Goal: Navigation & Orientation: Find specific page/section

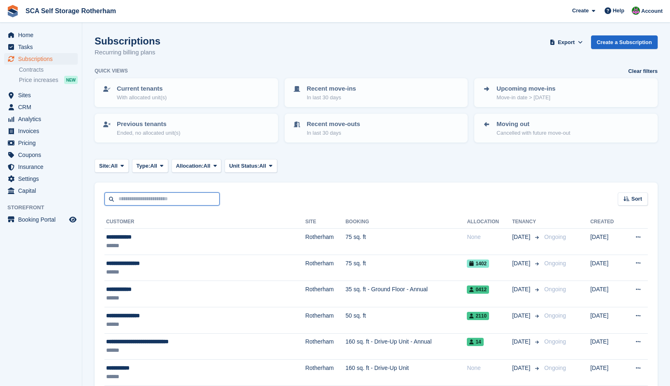
click at [147, 202] on input "text" at bounding box center [162, 199] width 115 height 14
type input "****"
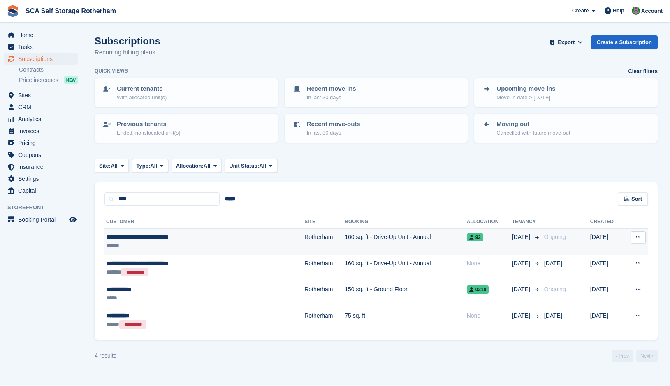
click at [349, 246] on td "160 sq. ft - Drive-Up Unit - Annual" at bounding box center [406, 241] width 122 height 26
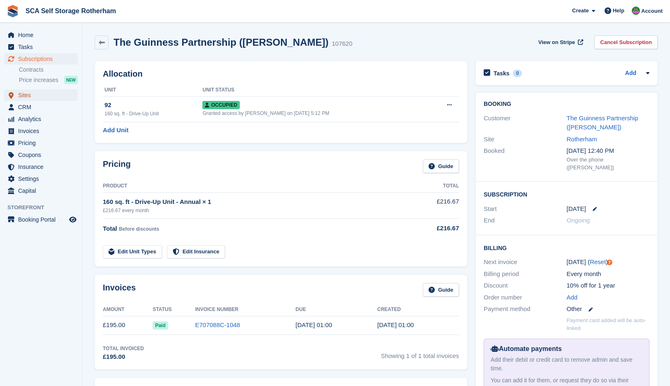
click at [31, 96] on span "Sites" at bounding box center [42, 95] width 49 height 12
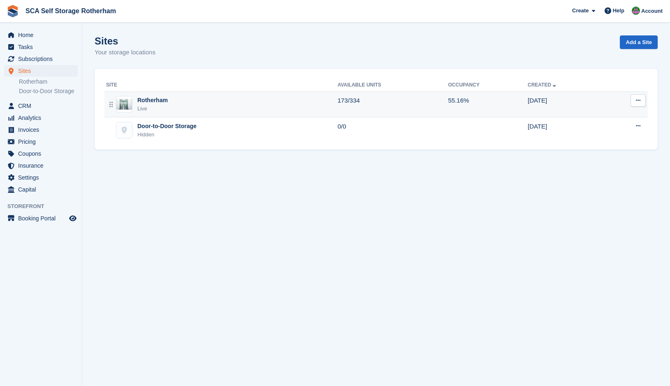
click at [150, 102] on div "Rotherham" at bounding box center [152, 100] width 30 height 9
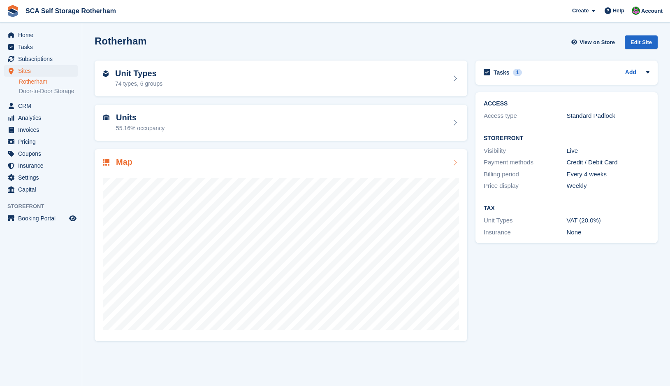
click at [104, 165] on img at bounding box center [106, 162] width 7 height 7
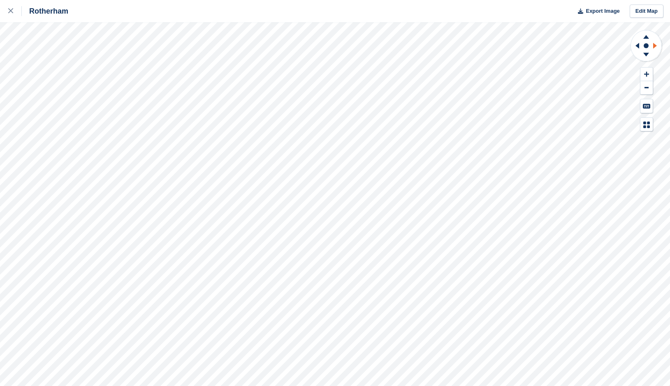
click at [657, 46] on icon at bounding box center [656, 45] width 10 height 21
click at [641, 55] on icon at bounding box center [646, 56] width 21 height 10
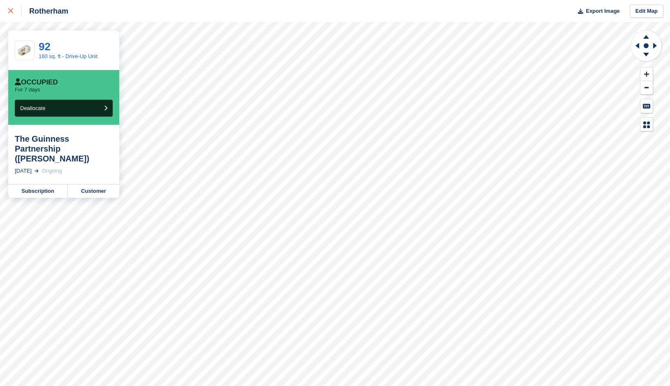
click at [10, 9] on icon at bounding box center [10, 10] width 5 height 5
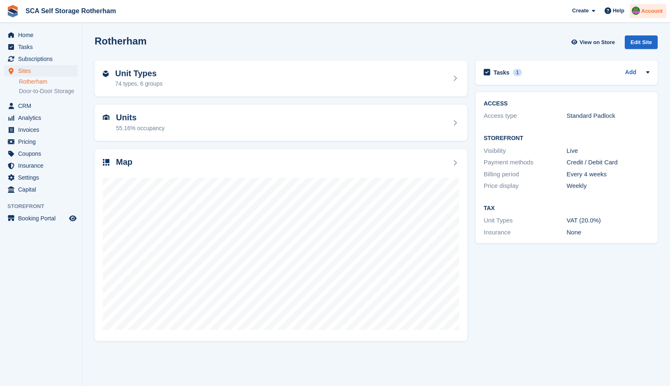
click at [640, 7] on img at bounding box center [636, 11] width 8 height 8
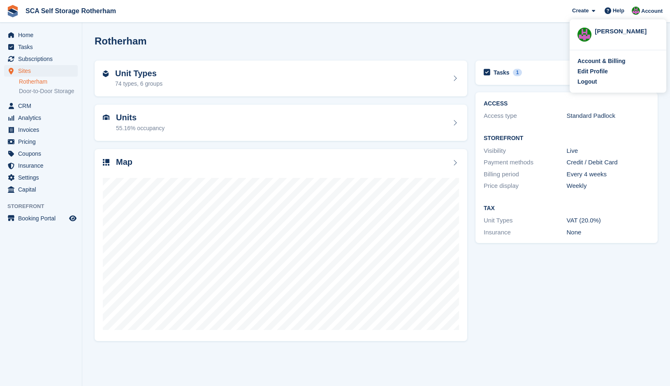
click at [589, 82] on div "Logout" at bounding box center [587, 81] width 19 height 9
